Goal: Task Accomplishment & Management: Use online tool/utility

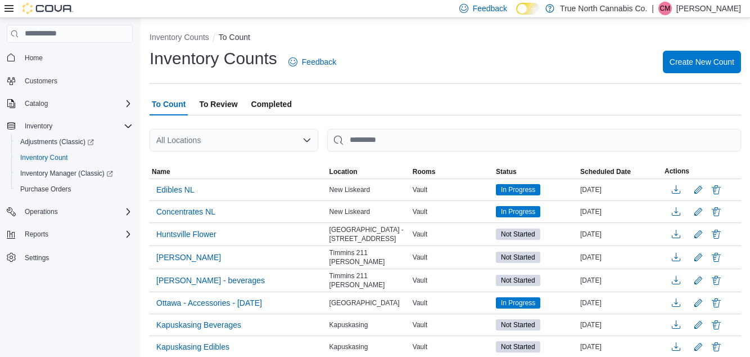
click at [269, 143] on div "All Locations" at bounding box center [234, 140] width 169 height 23
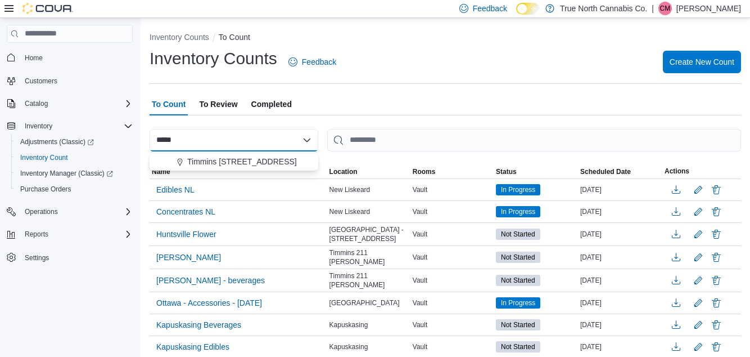
type input "*****"
click at [239, 159] on span "Timmins 214 Third Ave" at bounding box center [242, 161] width 110 height 11
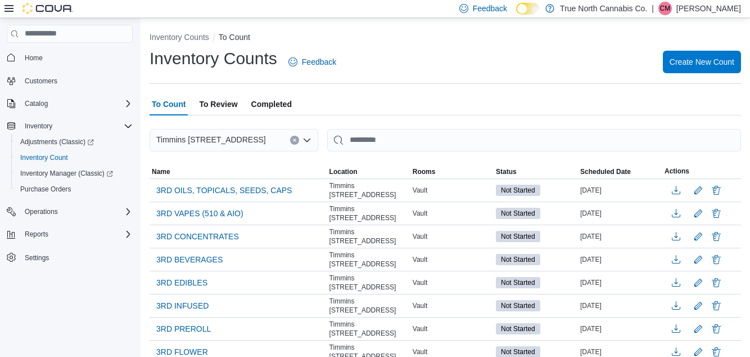
click at [447, 53] on div "Inventory Counts Feedback Create New Count" at bounding box center [446, 61] width 592 height 29
